Goal: Task Accomplishment & Management: Manage account settings

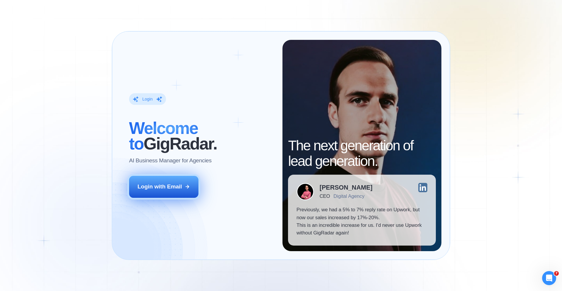
click at [158, 184] on div "Login with Email" at bounding box center [160, 187] width 44 height 8
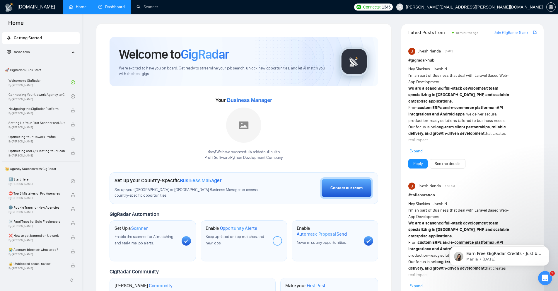
click at [122, 7] on link "Dashboard" at bounding box center [111, 6] width 27 height 5
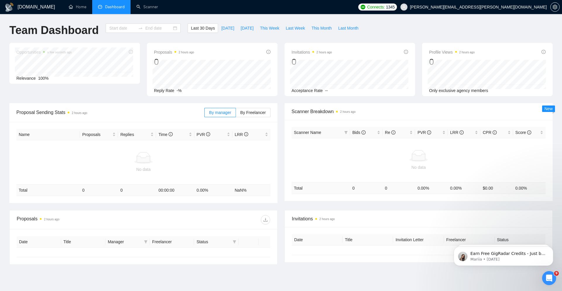
type input "2025-09-06"
type input "2025-10-06"
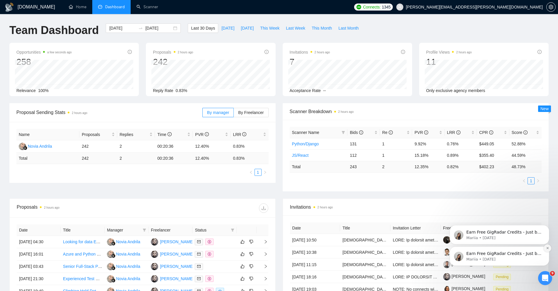
click at [547, 249] on icon "Dismiss notification" at bounding box center [547, 247] width 3 height 3
